Goal: Task Accomplishment & Management: Manage account settings

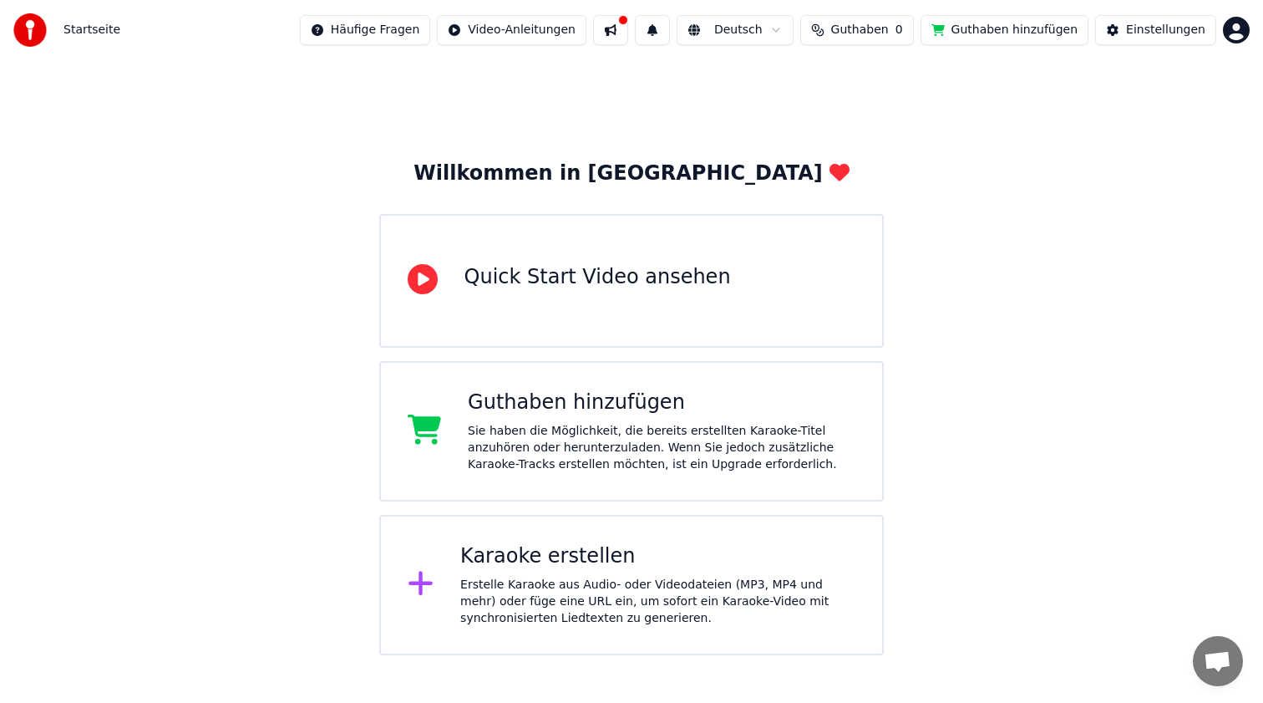
click at [786, 424] on div "Sie haben die Möglichkeit, die bereits erstellten Karaoke-Titel anzuhören oder …" at bounding box center [662, 448] width 388 height 50
click at [523, 563] on div "Karaoke erstellen" at bounding box center [657, 556] width 395 height 27
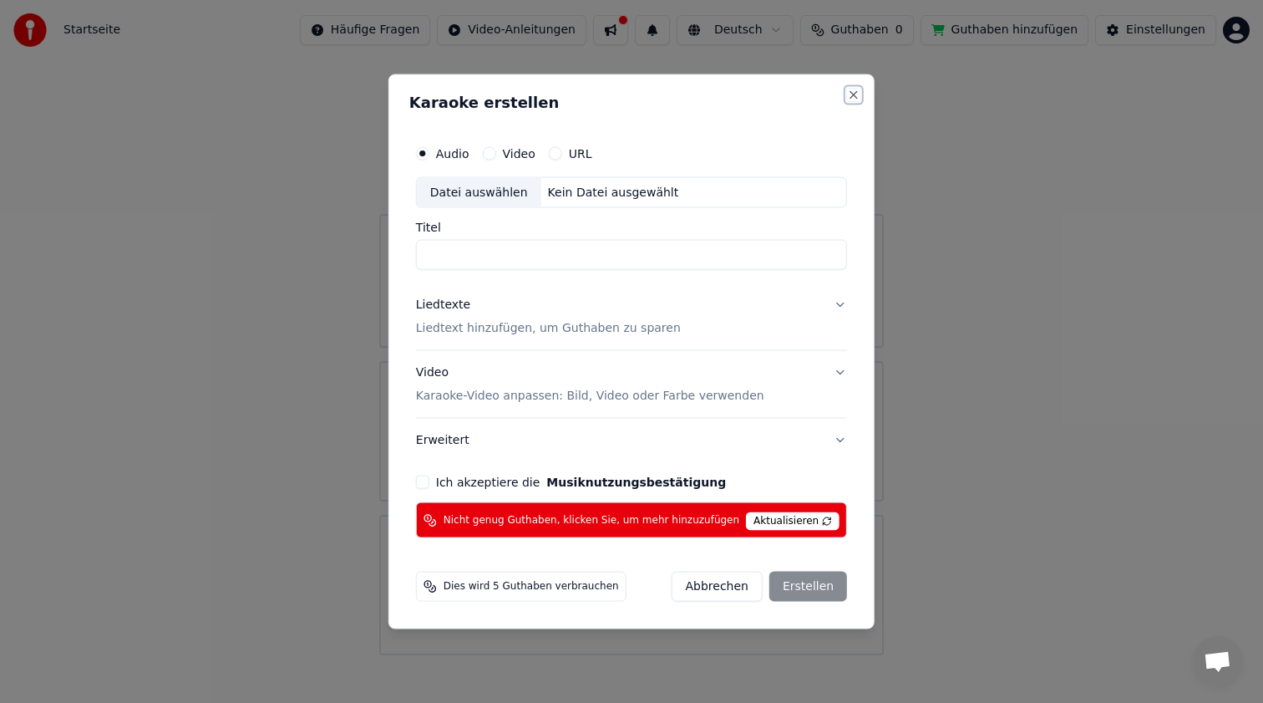
click at [847, 95] on button "Close" at bounding box center [853, 94] width 13 height 13
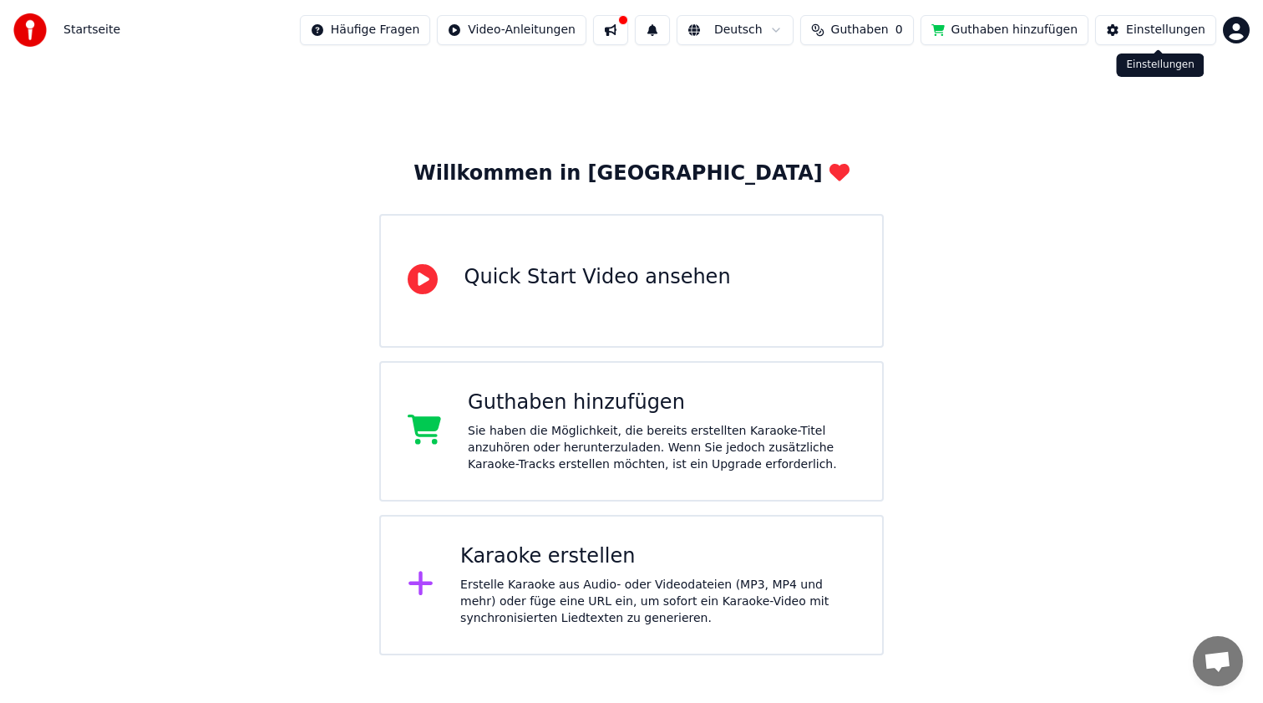
click at [1144, 38] on button "Einstellungen" at bounding box center [1155, 30] width 121 height 30
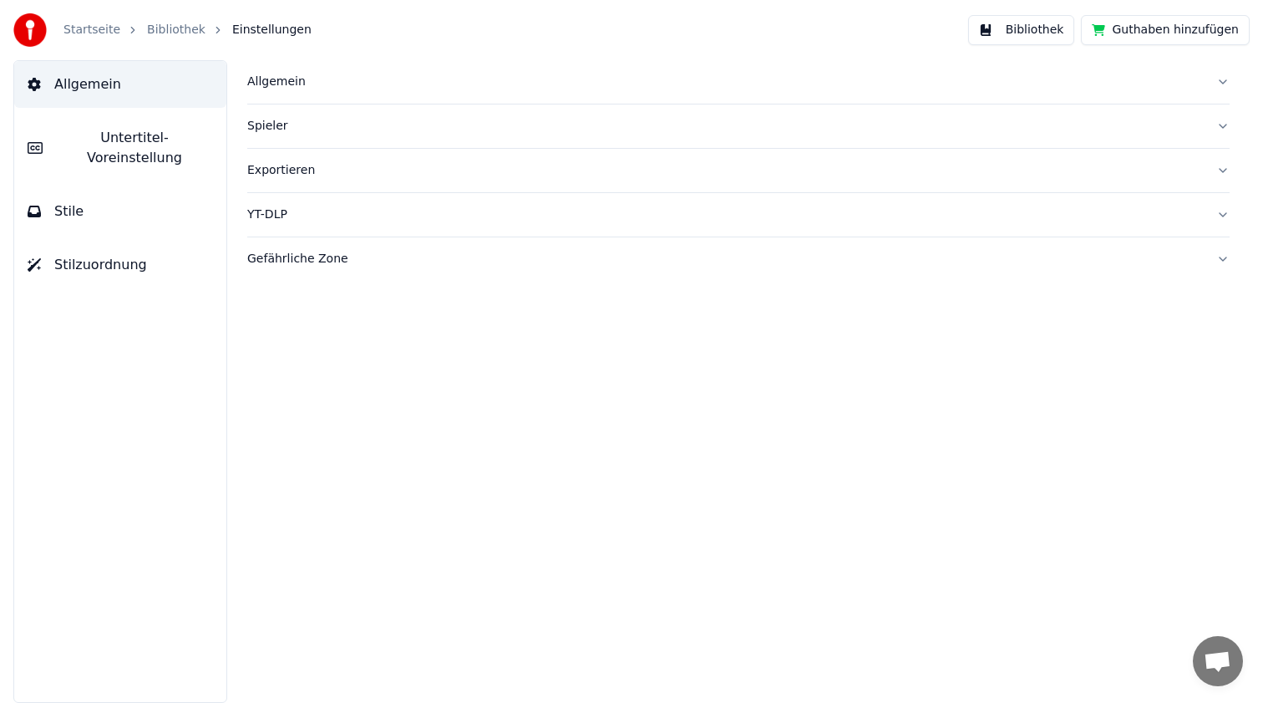
click at [997, 28] on button "Bibliothek" at bounding box center [1021, 30] width 107 height 30
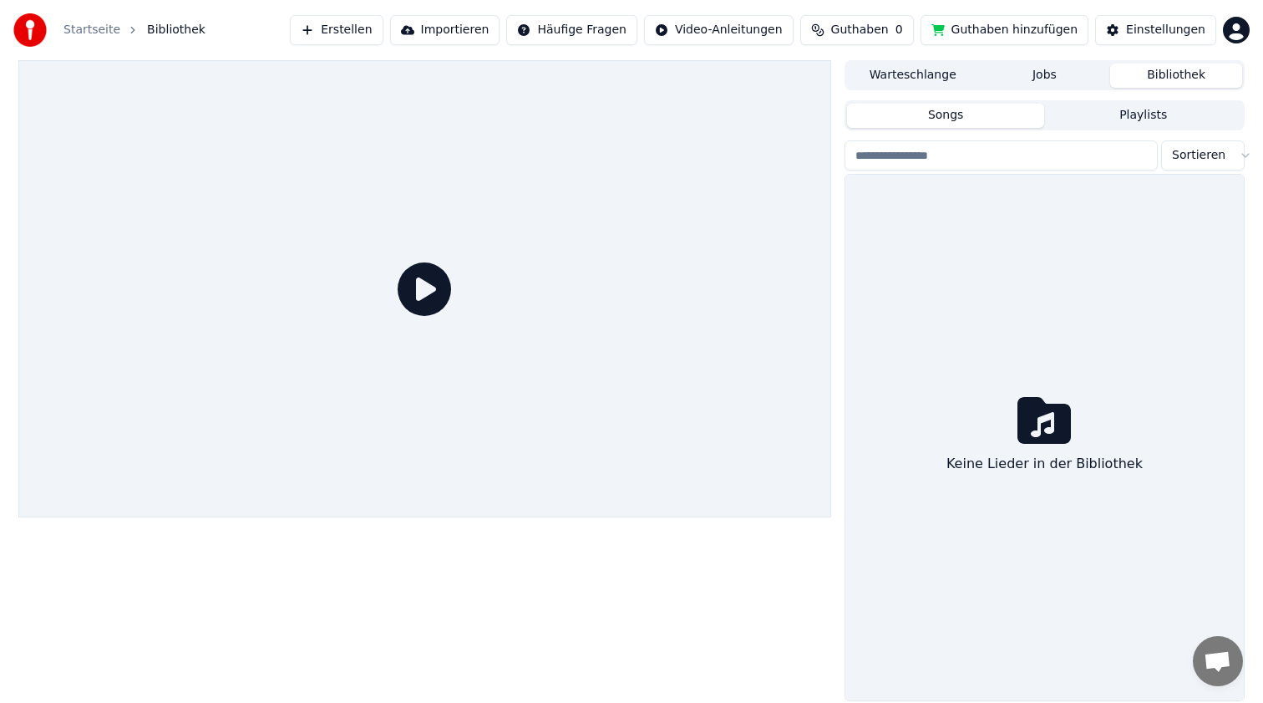
click at [86, 34] on link "Startseite" at bounding box center [91, 30] width 57 height 17
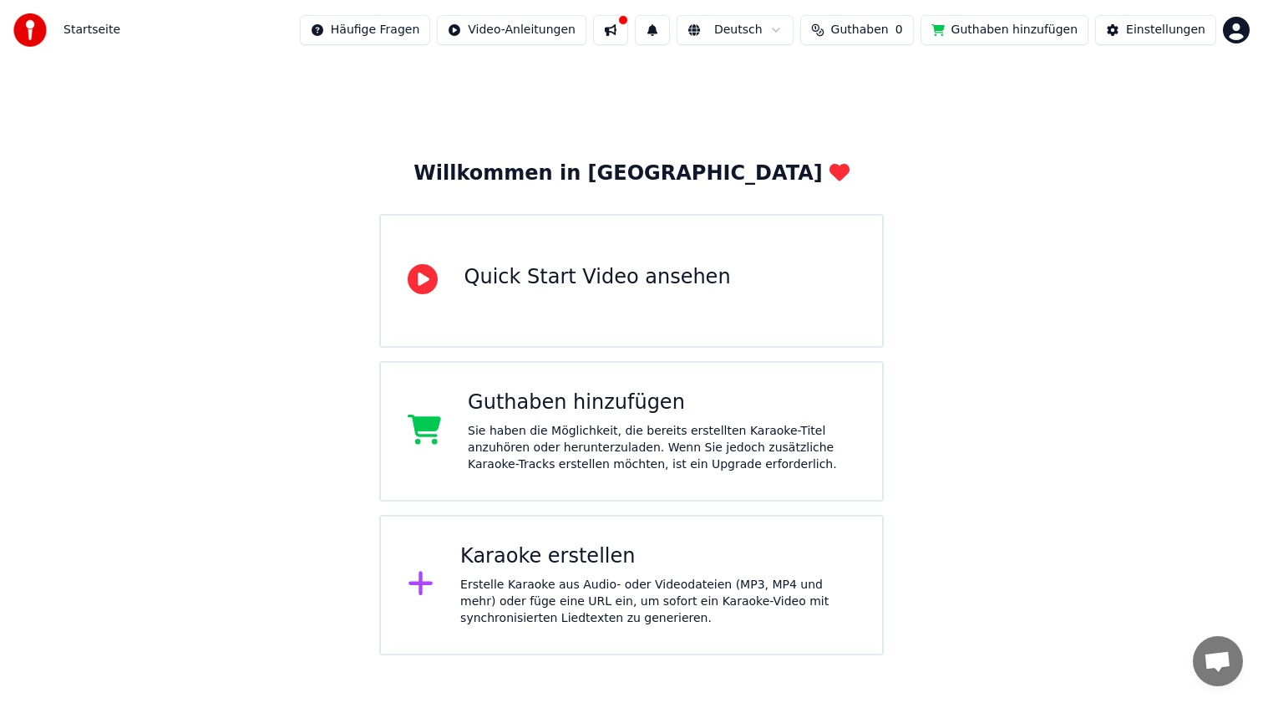
click at [1012, 28] on button "Guthaben hinzufügen" at bounding box center [1005, 30] width 169 height 30
